Goal: Book appointment/travel/reservation

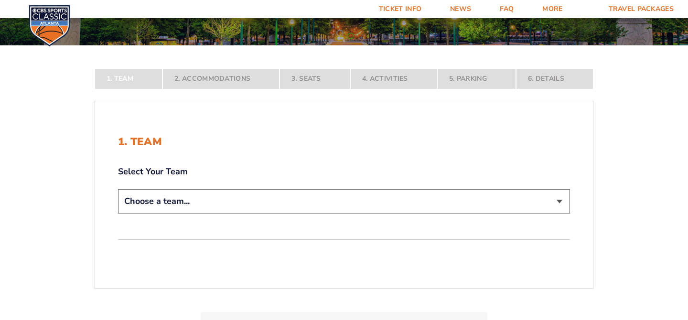
scroll to position [162, 0]
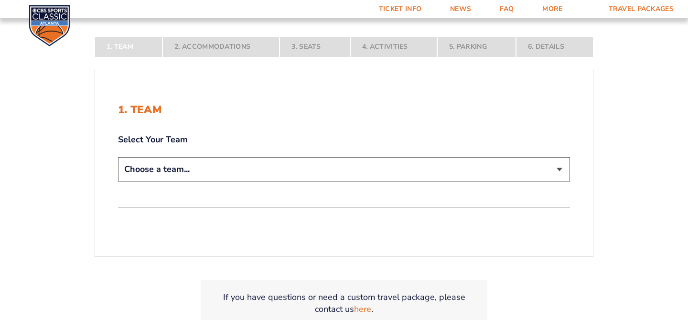
click at [436, 158] on select "Choose a team... [US_STATE] Wildcats [US_STATE] State Buckeyes [US_STATE] Tar H…" at bounding box center [344, 169] width 452 height 24
select select "20108"
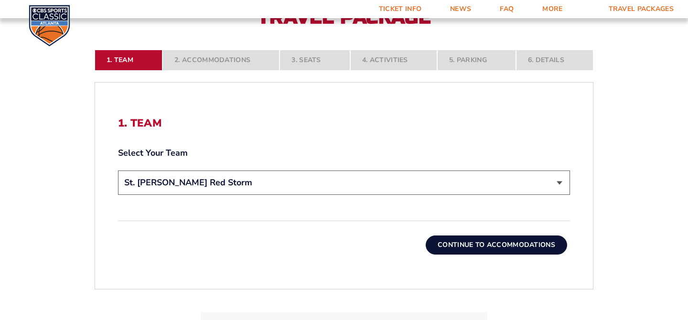
click at [446, 243] on button "Continue To Accommodations" at bounding box center [496, 245] width 141 height 19
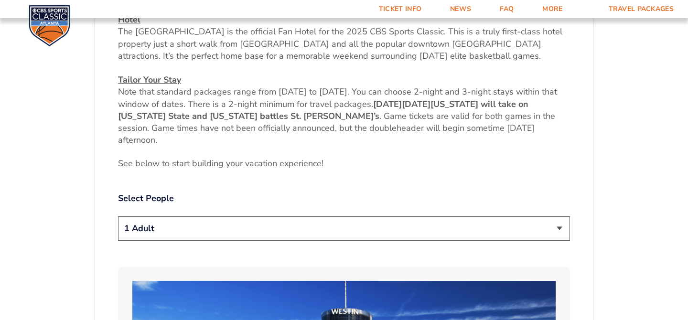
scroll to position [389, 0]
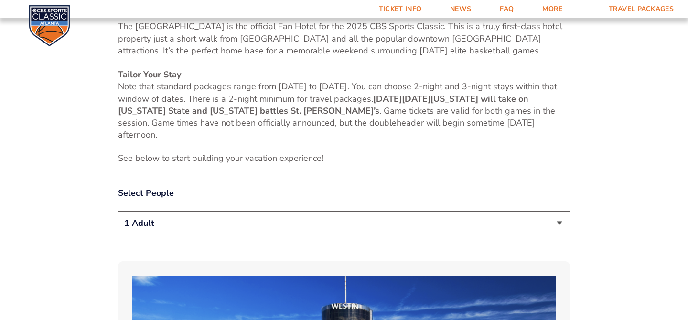
click at [436, 220] on select "1 Adult 2 Adults 3 Adults 4 Adults 2 Adults + 1 Child 2 Adults + 2 Children 2 A…" at bounding box center [344, 223] width 452 height 24
select select "2 Adults"
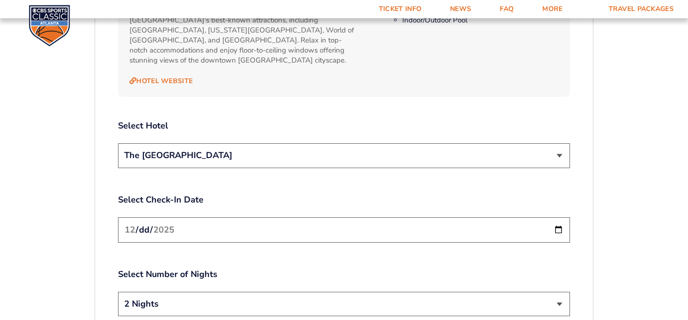
scroll to position [1066, 0]
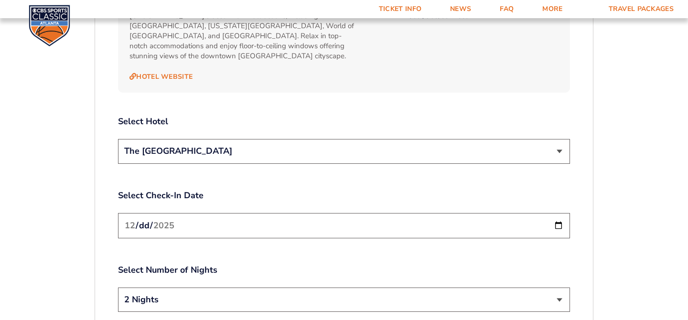
click at [414, 213] on input "[DATE]" at bounding box center [344, 225] width 452 height 25
click at [552, 219] on input "[DATE]" at bounding box center [344, 225] width 452 height 25
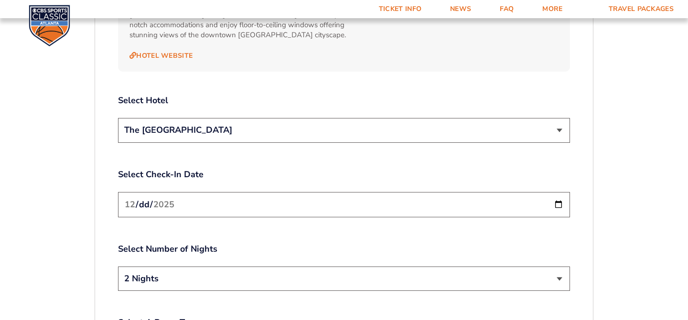
scroll to position [1099, 0]
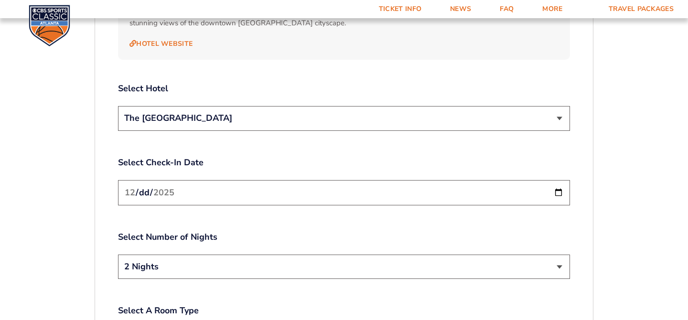
click at [563, 184] on input "[DATE]" at bounding box center [344, 192] width 452 height 25
type input "[DATE]"
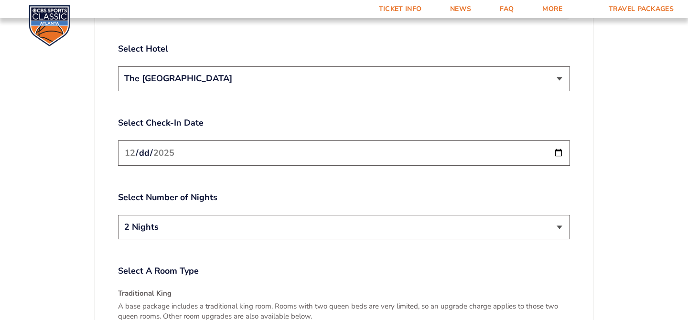
scroll to position [1137, 0]
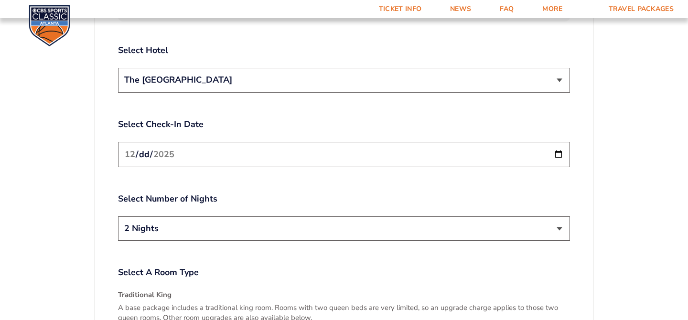
click at [246, 148] on input "[DATE]" at bounding box center [344, 154] width 452 height 25
click at [557, 146] on input "[DATE]" at bounding box center [344, 154] width 452 height 25
click at [502, 216] on select "2 Nights 3 Nights" at bounding box center [344, 228] width 452 height 24
select select "3 Nights"
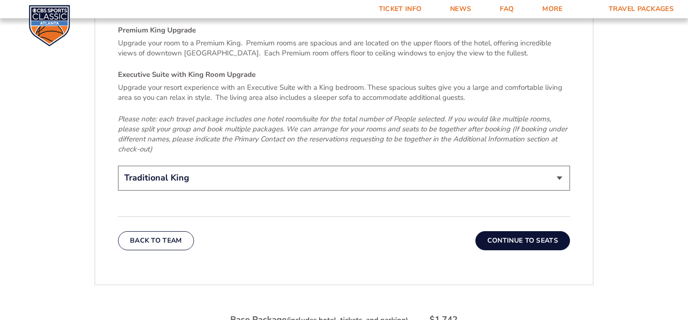
scroll to position [1482, 0]
click at [390, 167] on select "Traditional King Traditional with 2 Queen Beds Upgrade (+$45 per night) Premium…" at bounding box center [344, 177] width 452 height 24
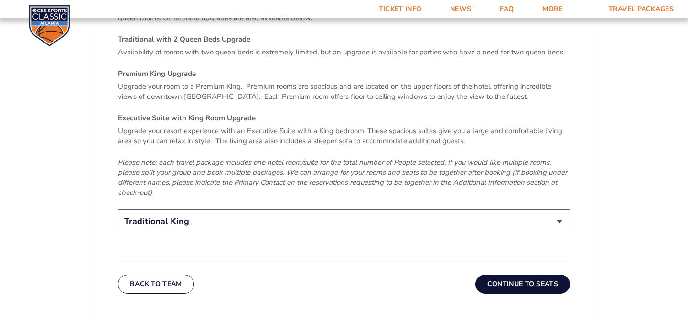
scroll to position [1429, 0]
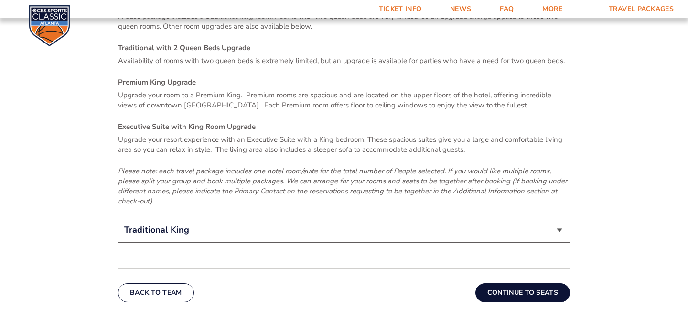
click at [526, 288] on button "Continue To Seats" at bounding box center [523, 292] width 95 height 19
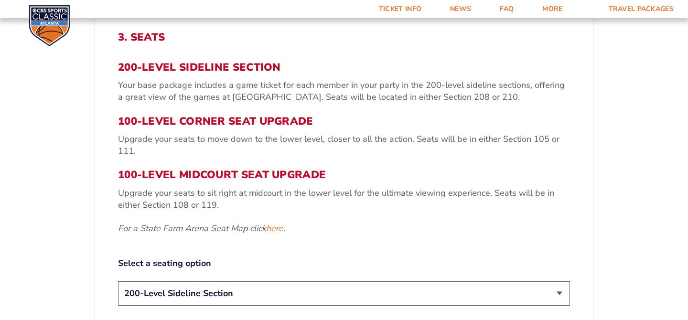
scroll to position [302, 0]
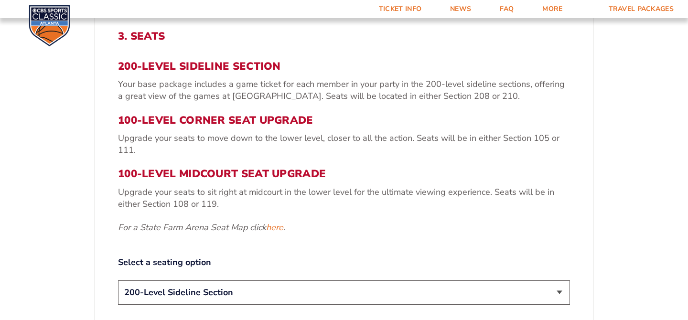
click at [475, 287] on select "200-Level Sideline Section 100-Level Corner Seat Upgrade (+$120 per person) 100…" at bounding box center [344, 293] width 452 height 24
select select "100-Level Midcourt Seat Upgrade"
click at [416, 264] on label "Select a seating option" at bounding box center [344, 263] width 452 height 12
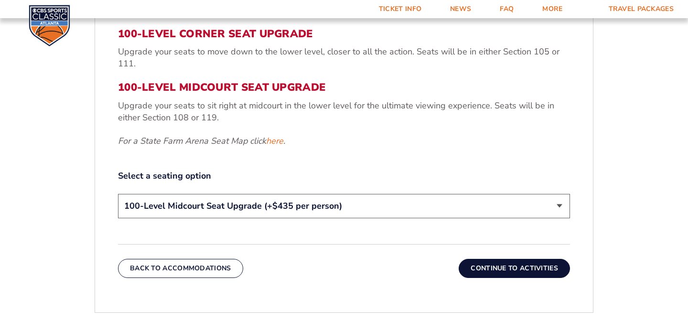
scroll to position [391, 0]
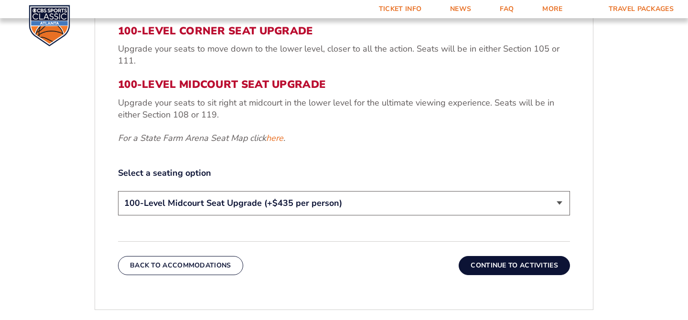
click at [471, 265] on button "Continue To Activities" at bounding box center [514, 265] width 111 height 19
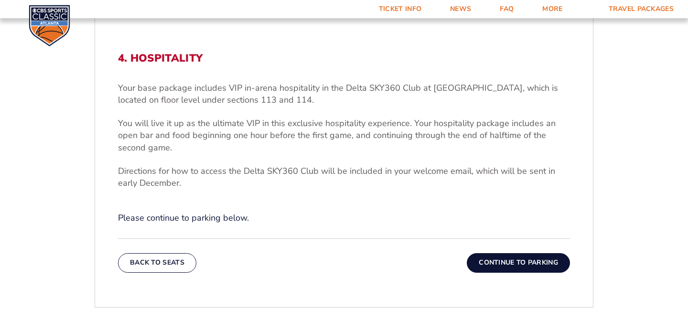
scroll to position [281, 0]
click at [480, 266] on button "Continue To Parking" at bounding box center [518, 261] width 103 height 19
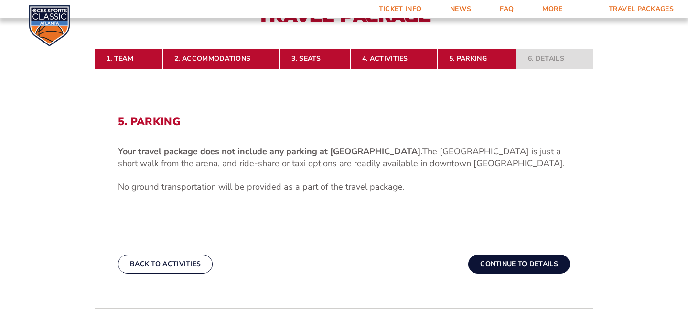
scroll to position [217, 0]
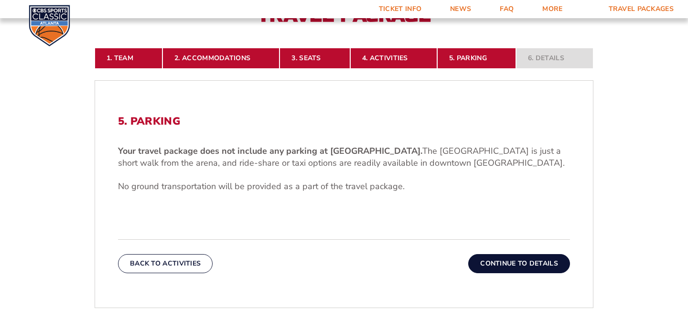
click at [489, 260] on button "Continue To Details" at bounding box center [519, 263] width 102 height 19
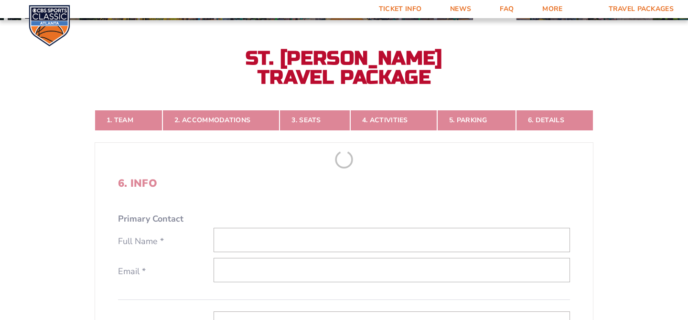
scroll to position [151, 0]
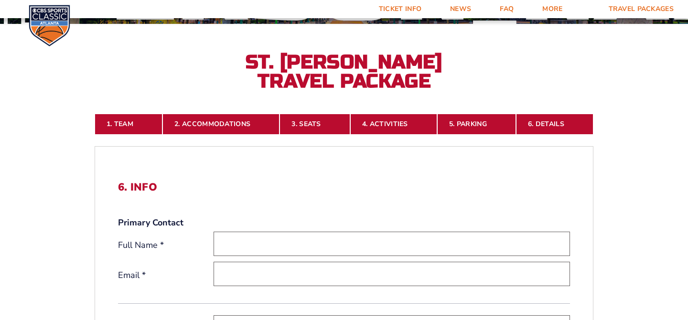
click at [249, 240] on input "text" at bounding box center [392, 244] width 357 height 24
type input "[PERSON_NAME]"
type input "[EMAIL_ADDRESS][DOMAIN_NAME]"
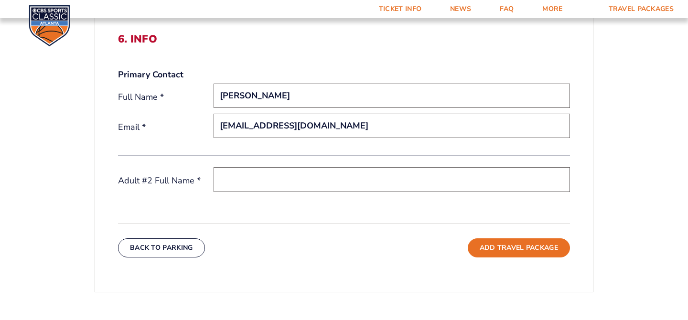
scroll to position [303, 0]
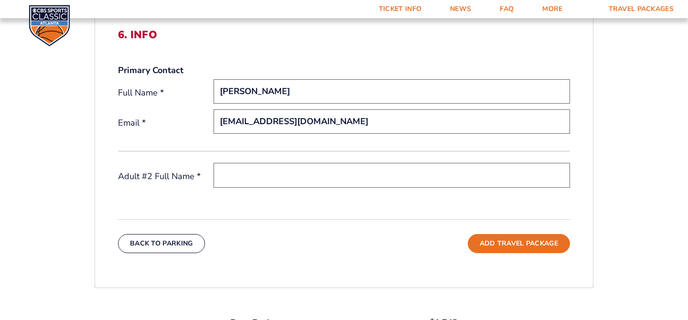
click at [296, 166] on input "text" at bounding box center [392, 175] width 357 height 24
type input "[PERSON_NAME]"
click at [319, 206] on div "6. Info Primary Contact Full Name * [PERSON_NAME] Email * [EMAIL_ADDRESS][DOMAI…" at bounding box center [344, 141] width 498 height 270
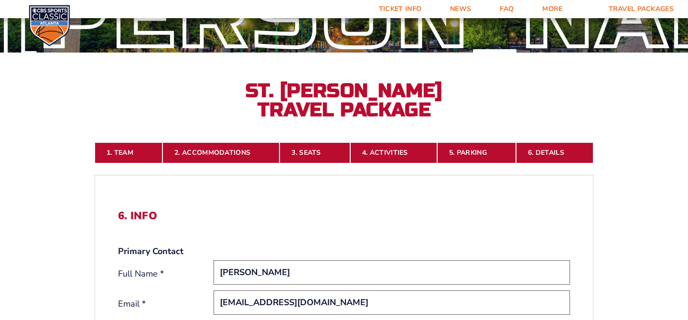
scroll to position [116, 0]
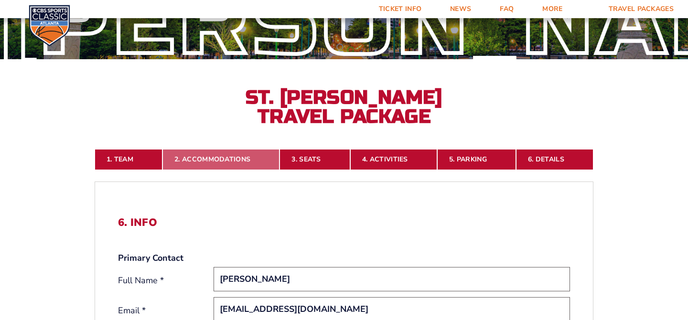
click at [219, 158] on link "2. Accommodations" at bounding box center [220, 159] width 117 height 21
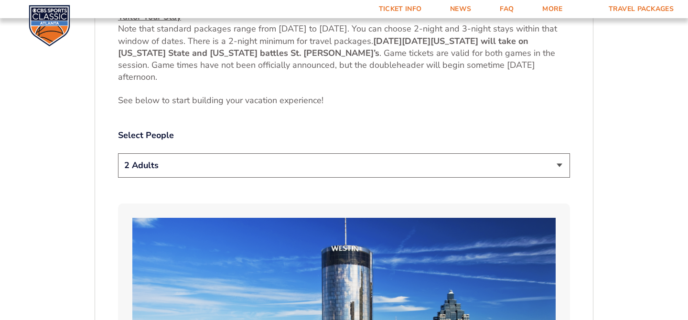
scroll to position [455, 0]
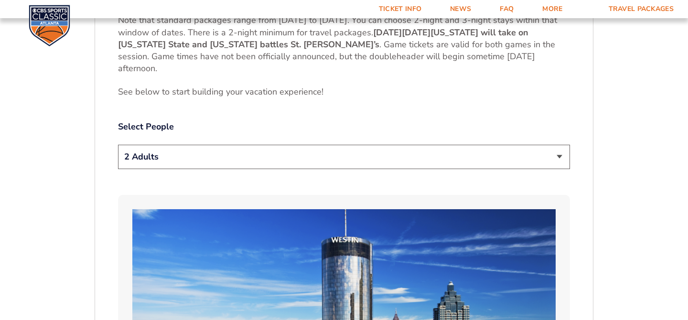
click at [218, 161] on select "1 Adult 2 Adults 3 Adults 4 Adults 2 Adults + 1 Child 2 Adults + 2 Children 2 A…" at bounding box center [344, 157] width 452 height 24
select select "1 Adult"
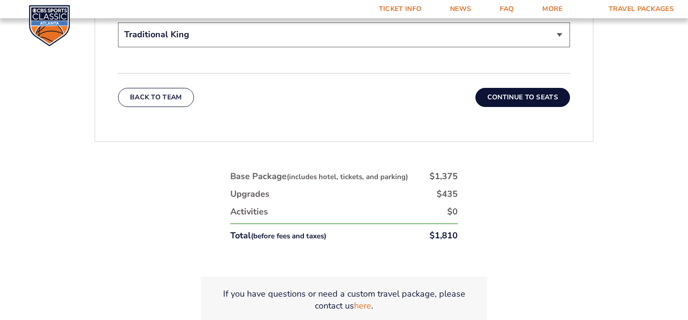
scroll to position [1620, 0]
